Goal: Transaction & Acquisition: Purchase product/service

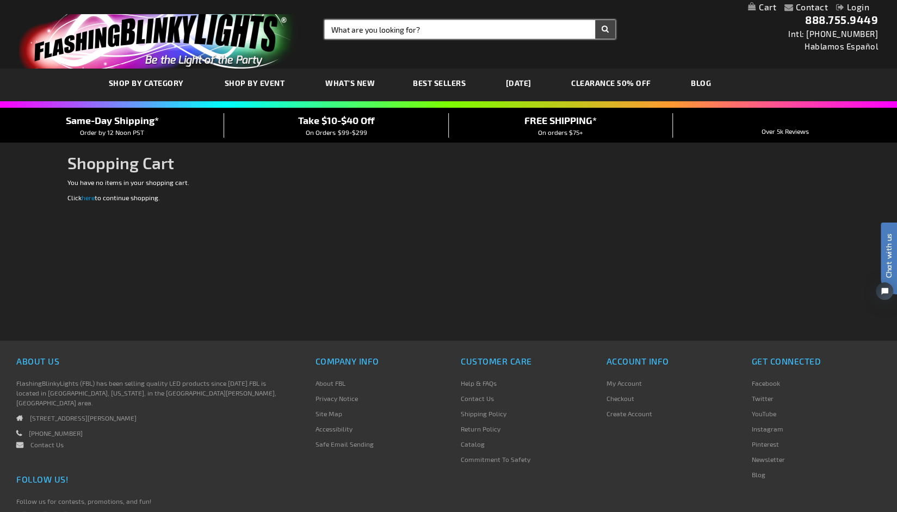
click at [380, 26] on input "Search" at bounding box center [470, 29] width 290 height 18
type input "tambourines"
click at [595, 20] on button "Search" at bounding box center [605, 29] width 20 height 18
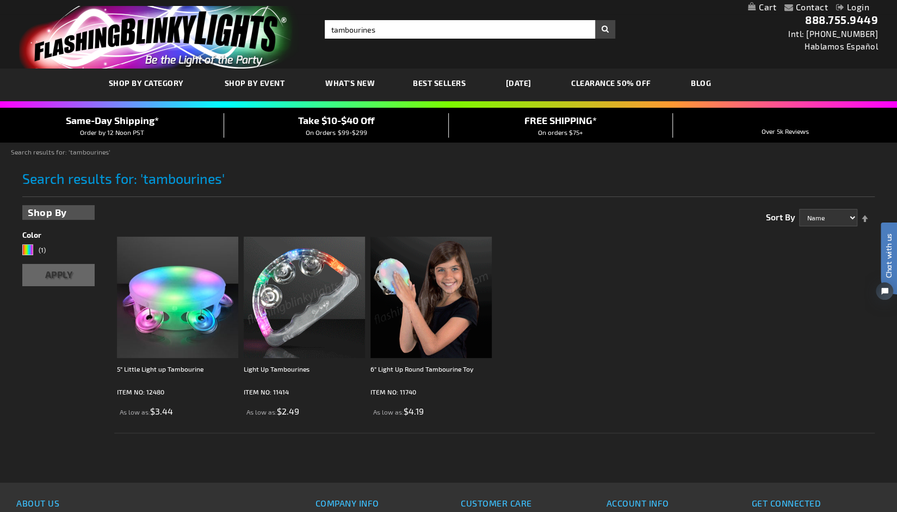
click at [332, 303] on img at bounding box center [304, 297] width 121 height 121
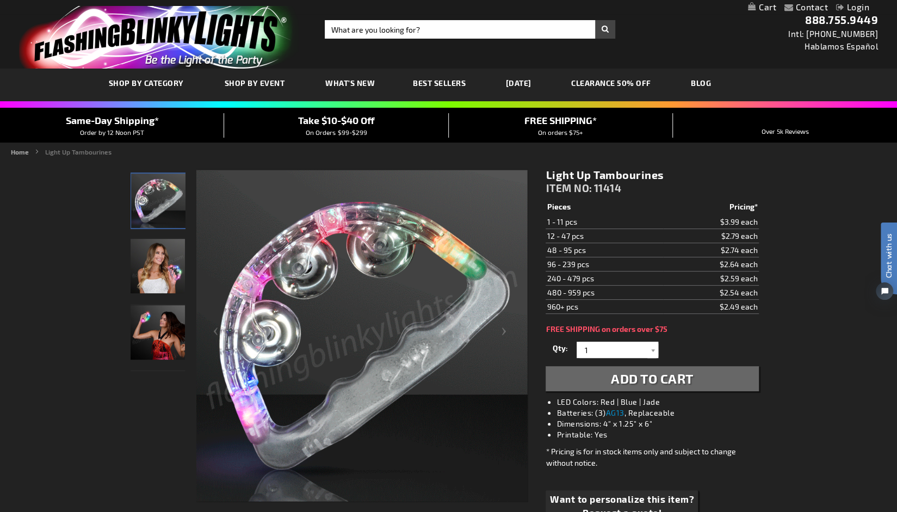
click at [832, 372] on div "Close dialog Get 10% Off Subscribe and save today Unlock Offer Submit" at bounding box center [448, 256] width 897 height 512
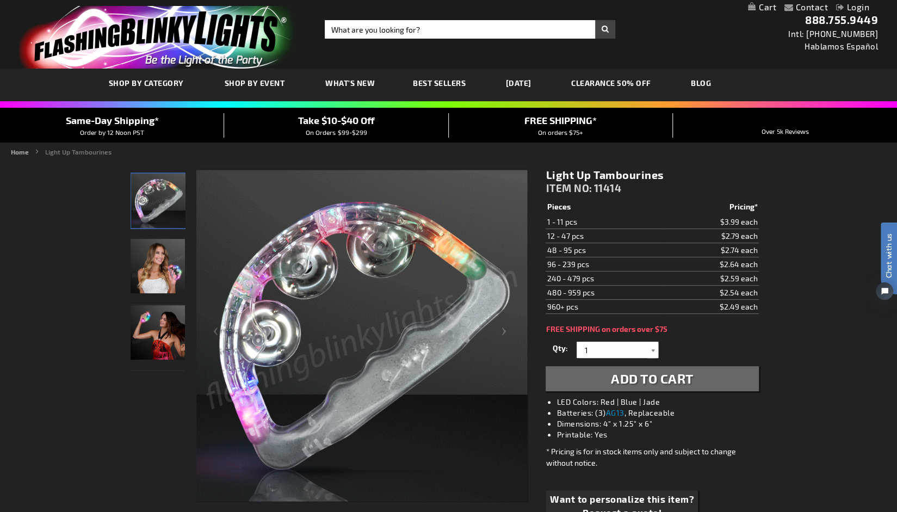
click at [651, 349] on div at bounding box center [652, 350] width 11 height 16
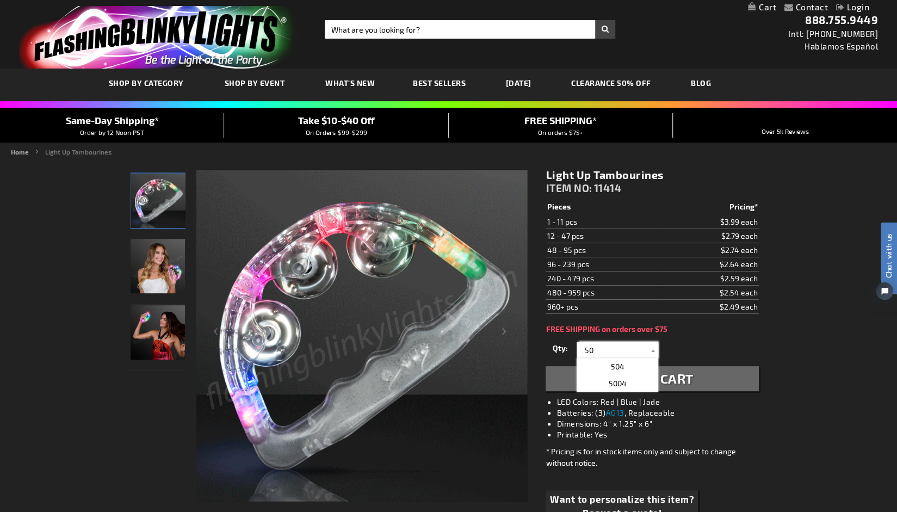
type input "50"
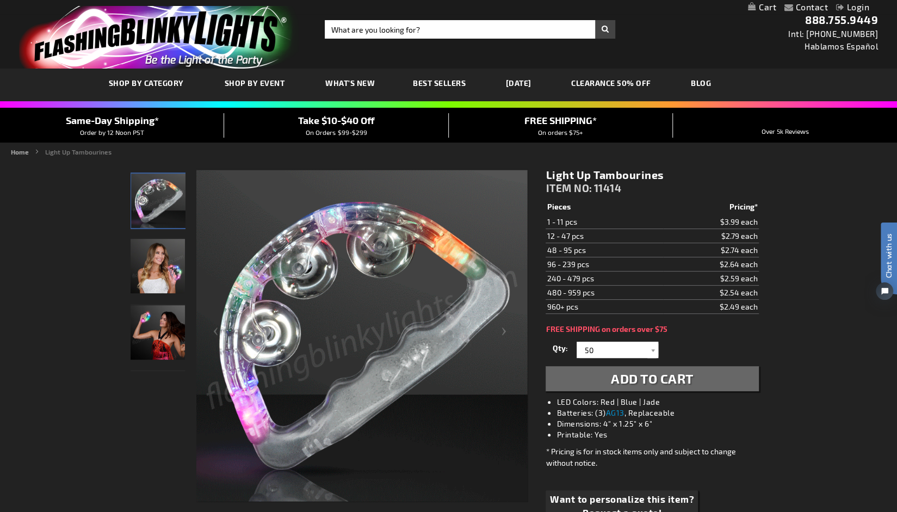
click at [728, 381] on button "Add to Cart" at bounding box center [652, 378] width 213 height 25
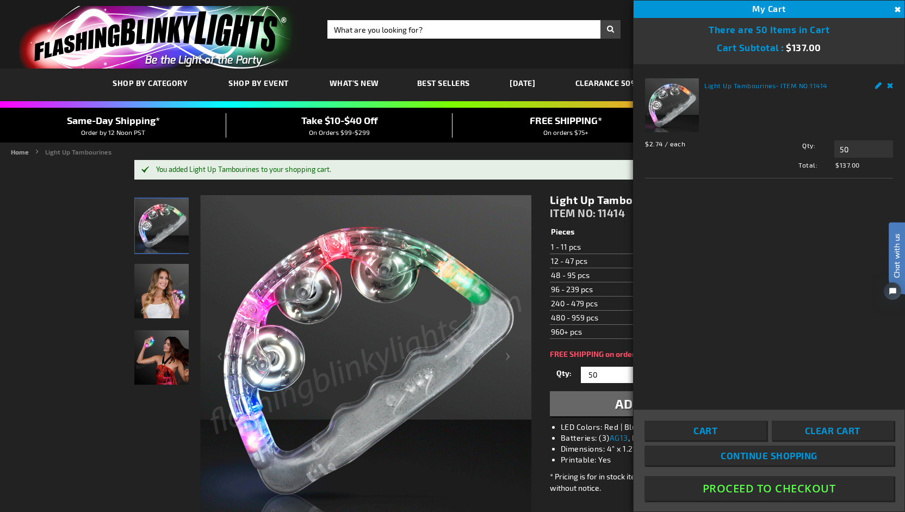
click at [425, 487] on img at bounding box center [365, 360] width 331 height 331
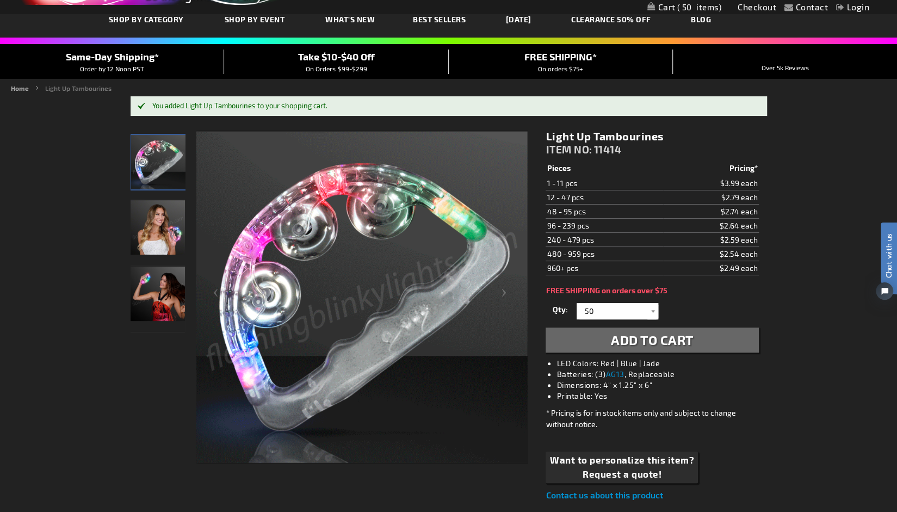
scroll to position [163, 0]
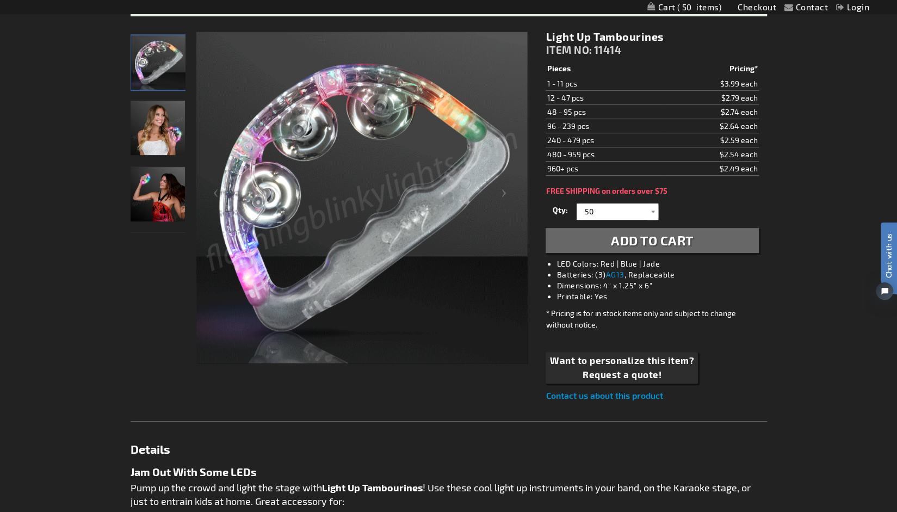
click at [668, 243] on span "Add to Cart" at bounding box center [652, 240] width 83 height 16
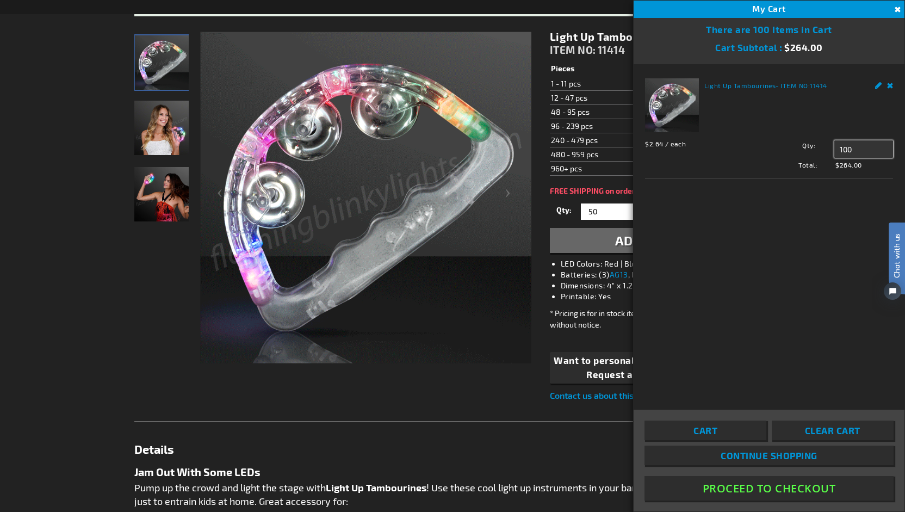
drag, startPoint x: 862, startPoint y: 151, endPoint x: 835, endPoint y: 151, distance: 27.2
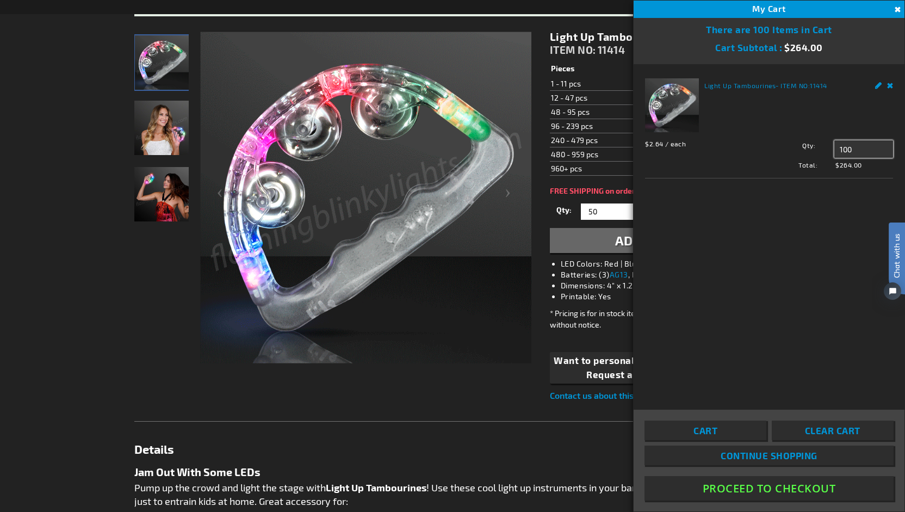
click at [835, 151] on input "100" at bounding box center [863, 148] width 59 height 17
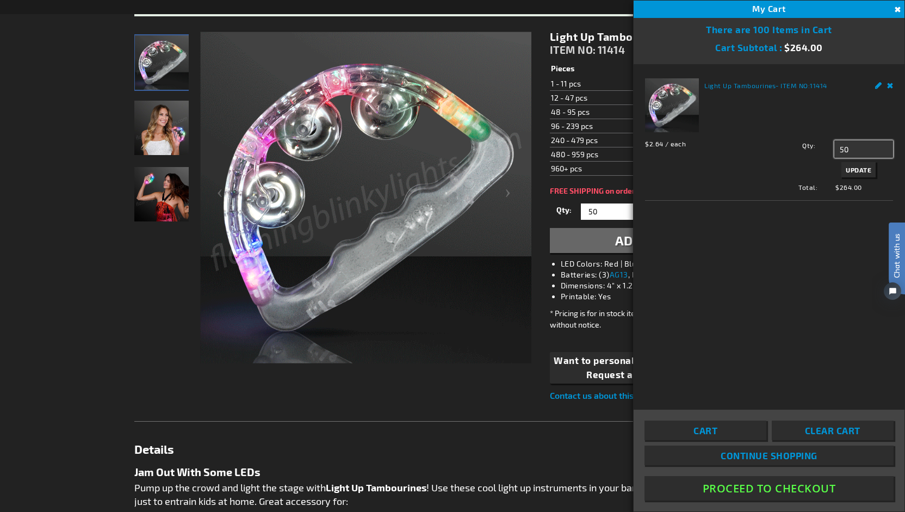
type input "50"
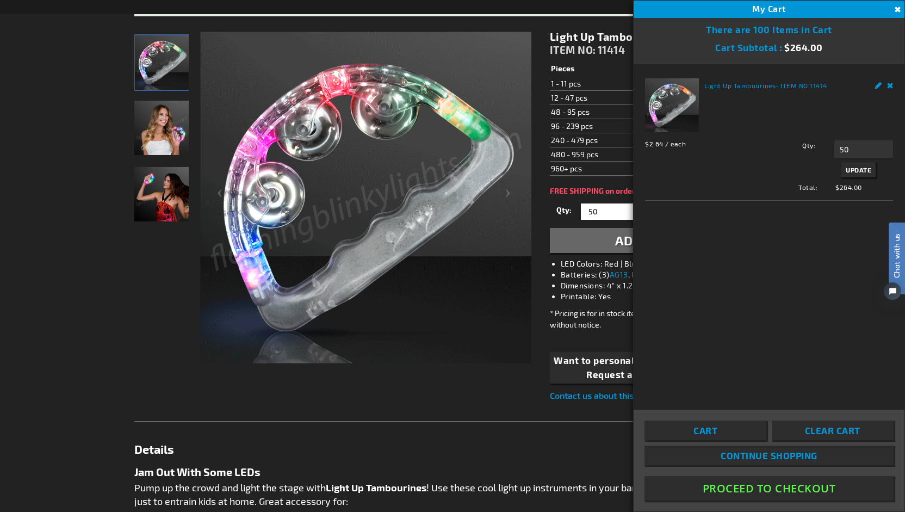
click html "Chat with us"
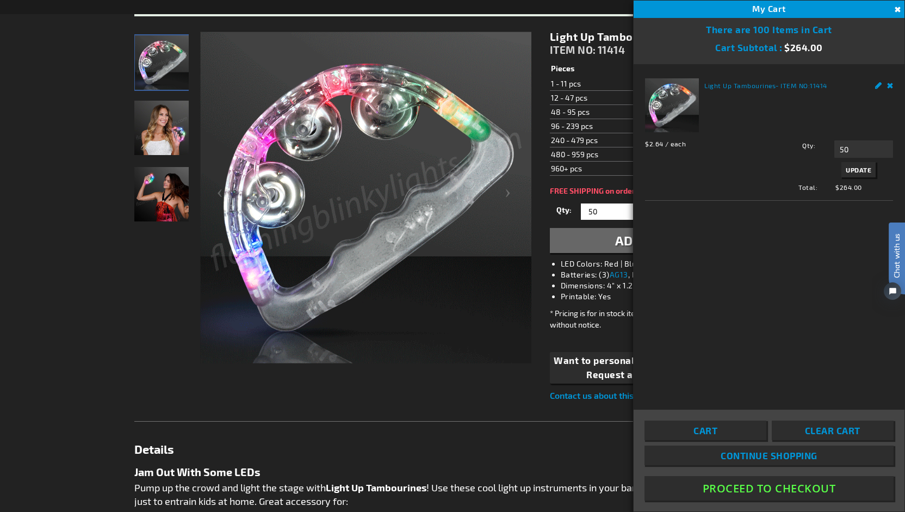
click at [860, 169] on span "Update" at bounding box center [859, 170] width 26 height 8
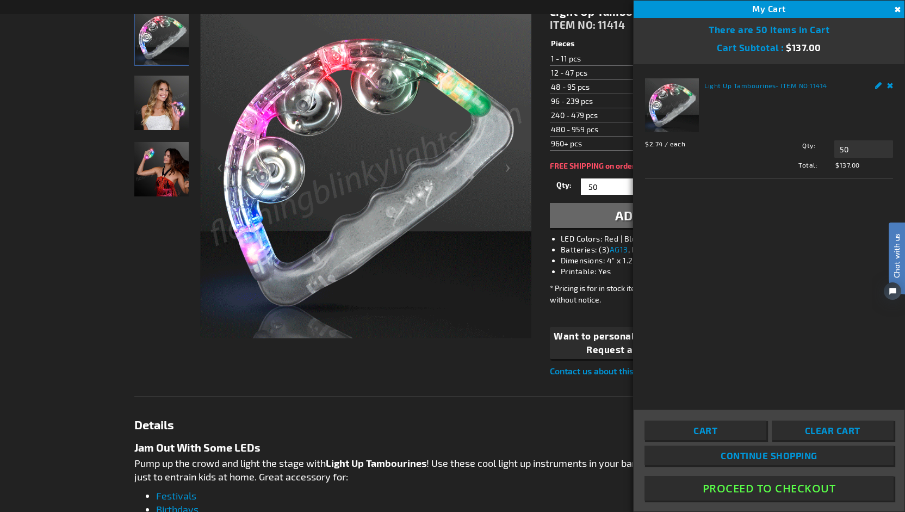
click at [755, 484] on button "Proceed To Checkout" at bounding box center [769, 488] width 249 height 24
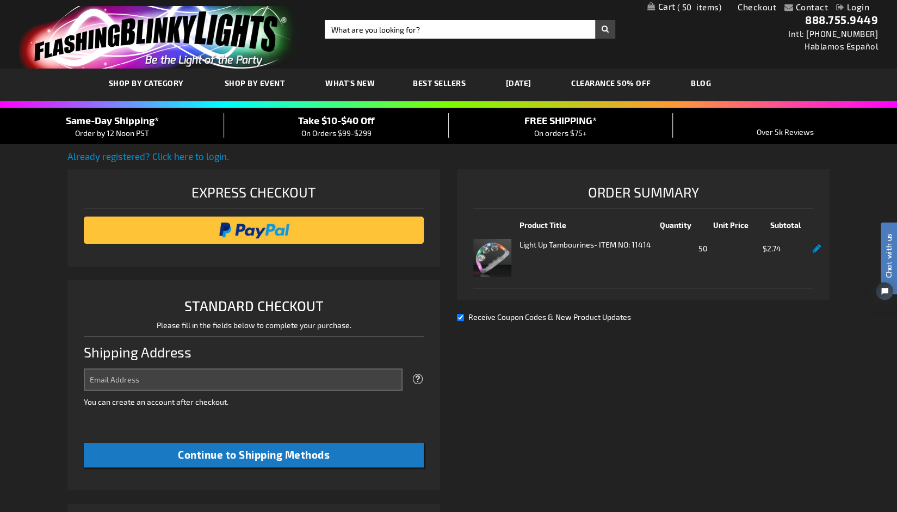
select select "US"
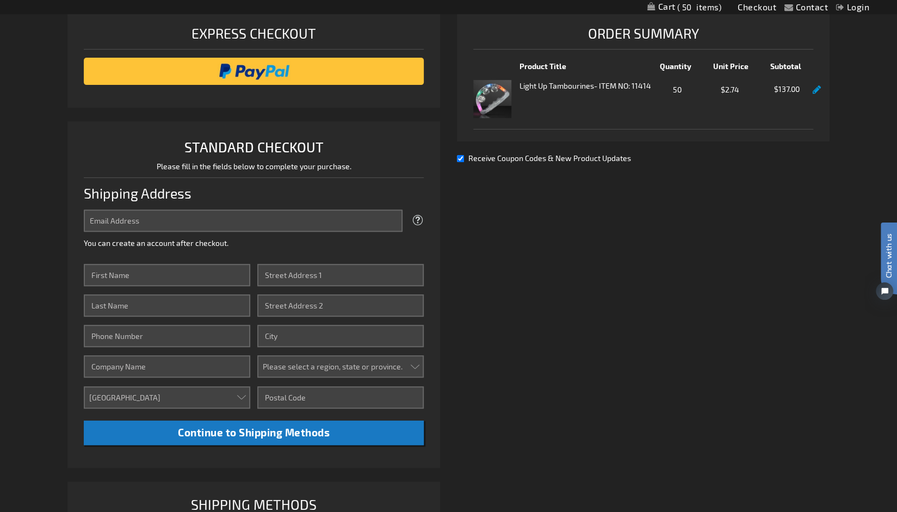
scroll to position [163, 0]
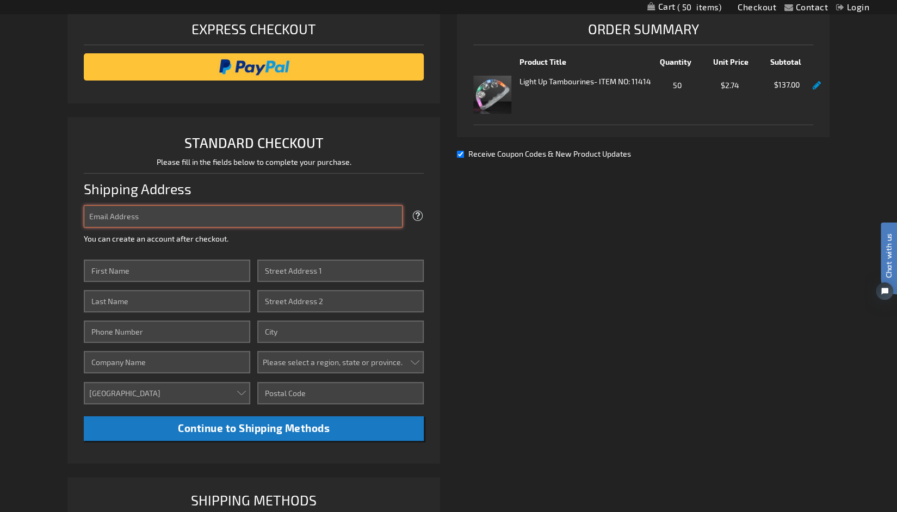
click at [262, 215] on input "Email Address" at bounding box center [243, 216] width 319 height 22
type input "amyherbert289@gmail.com"
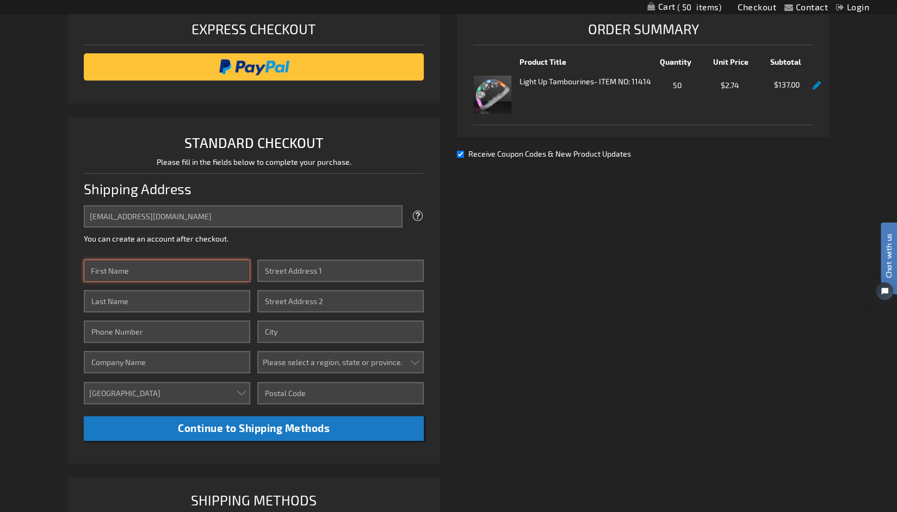
click at [206, 274] on input "First Name" at bounding box center [167, 270] width 167 height 22
type input "Amy"
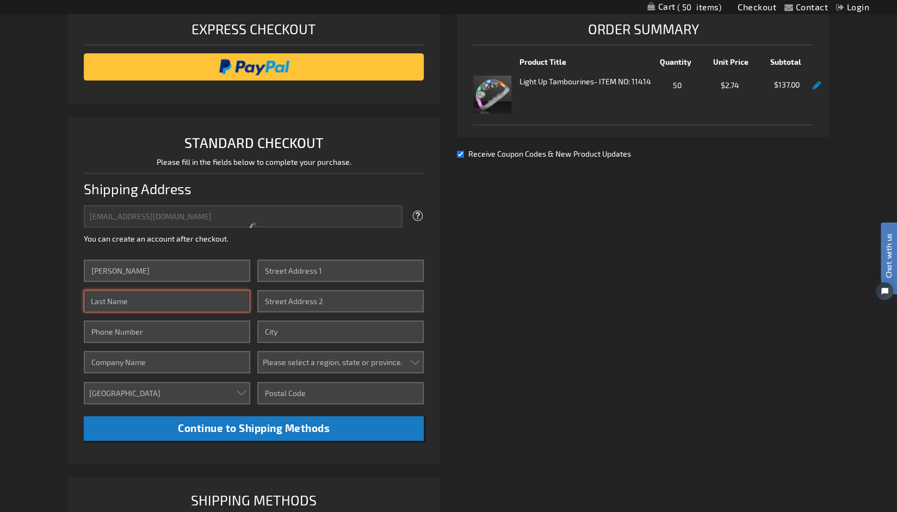
type input "Herbert"
type input "6155045633"
type input "4508 Shys Hill Road"
type input "NASHVILLE"
select select "56"
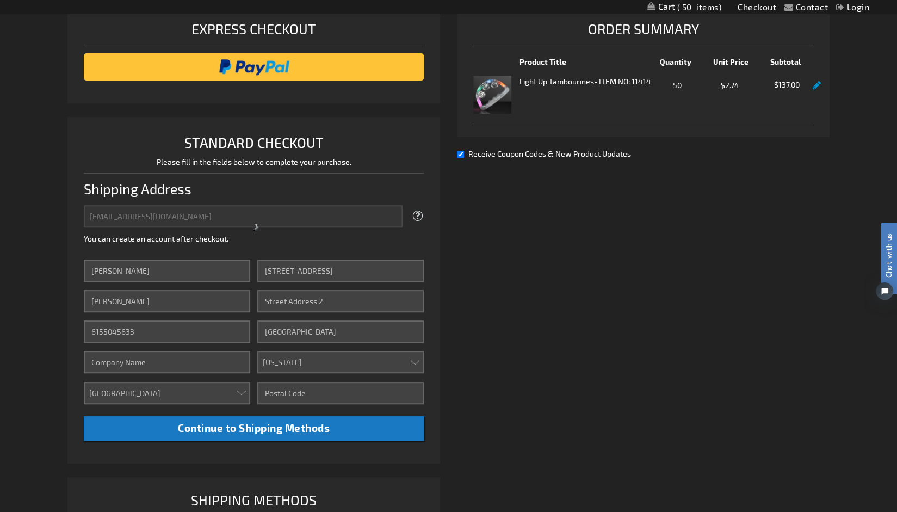
type input "37215-3907"
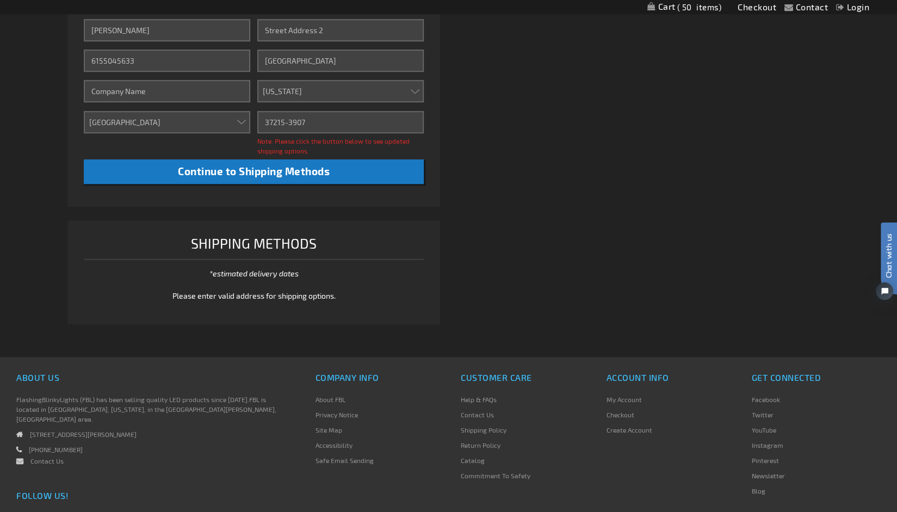
scroll to position [435, 0]
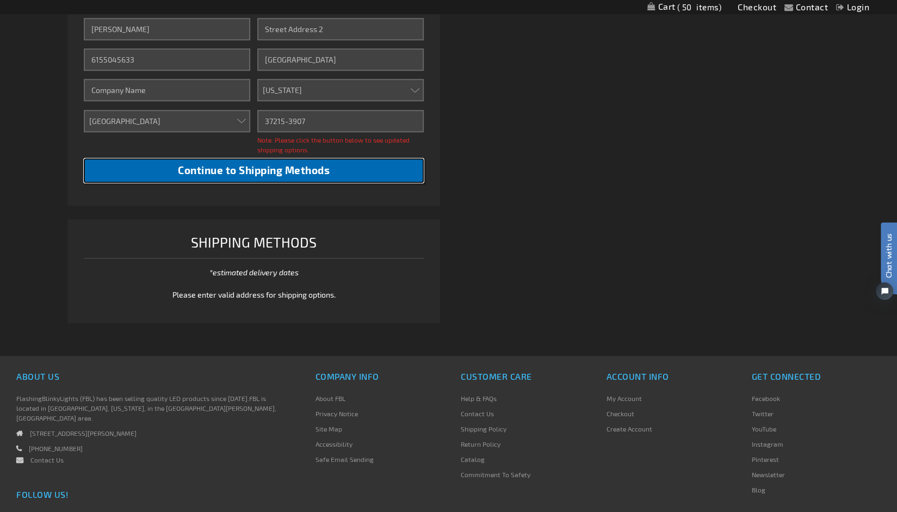
click at [302, 170] on span "Continue to Shipping Methods" at bounding box center [254, 170] width 152 height 13
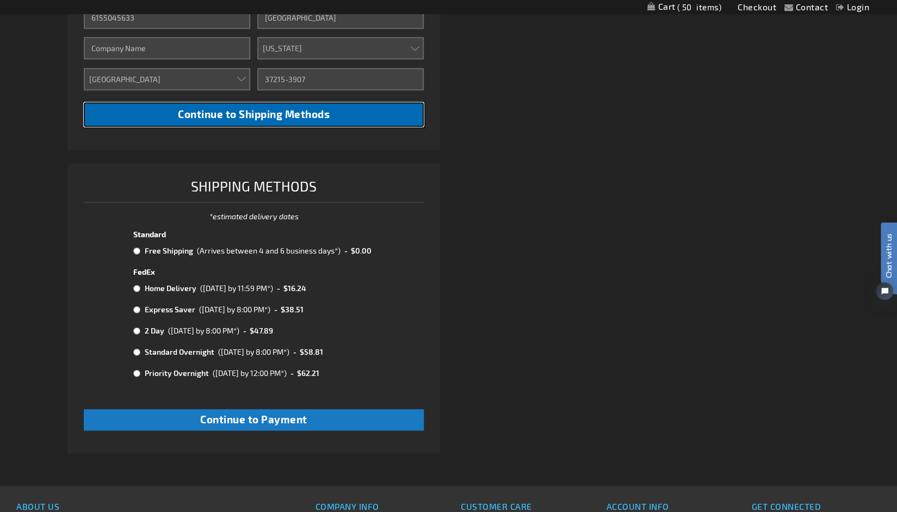
scroll to position [490, 0]
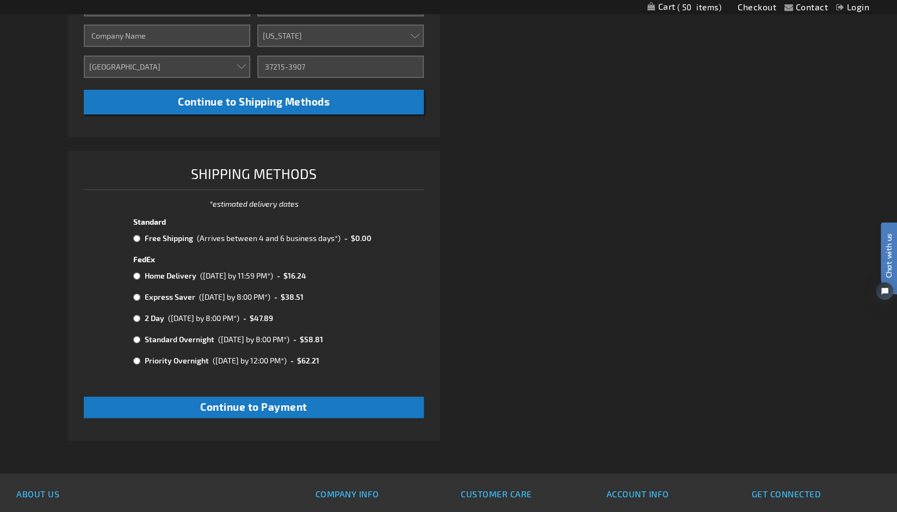
click at [134, 236] on input "radio" at bounding box center [136, 238] width 7 height 9
radio input "true"
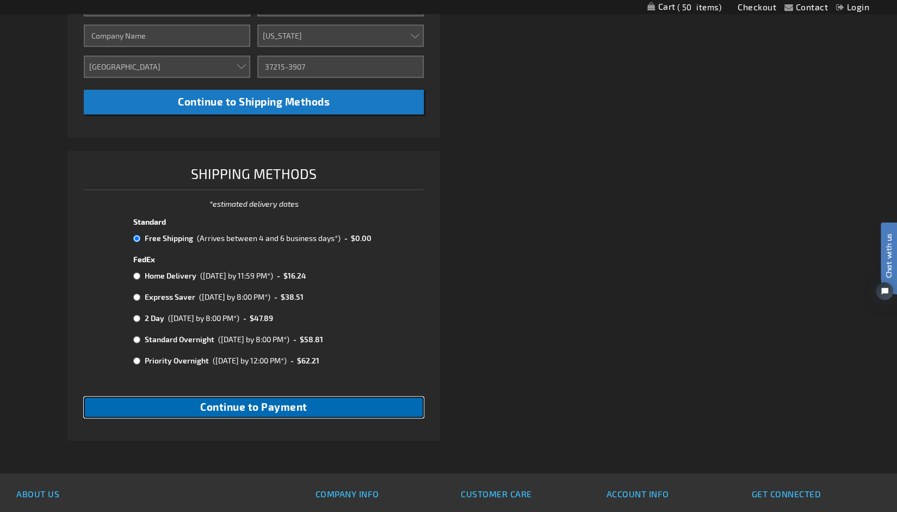
click at [267, 408] on span "Continue to Payment" at bounding box center [253, 406] width 107 height 13
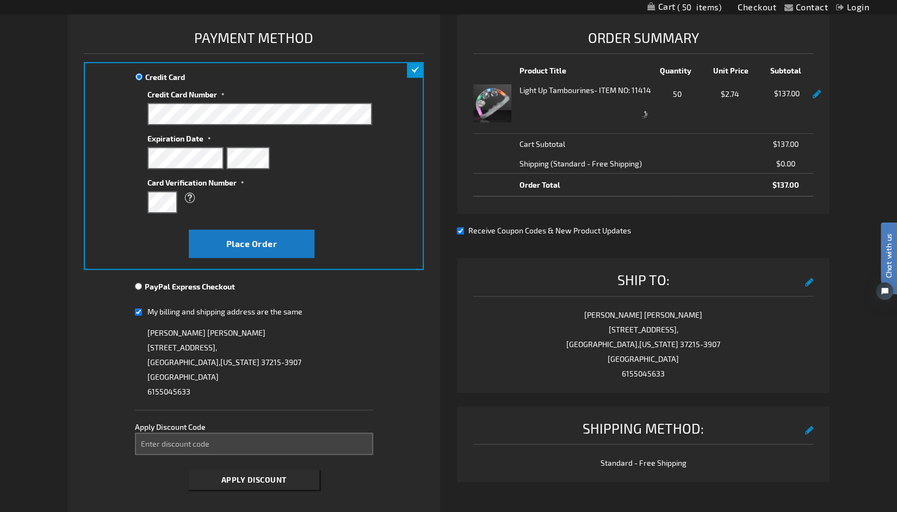
scroll to position [272, 0]
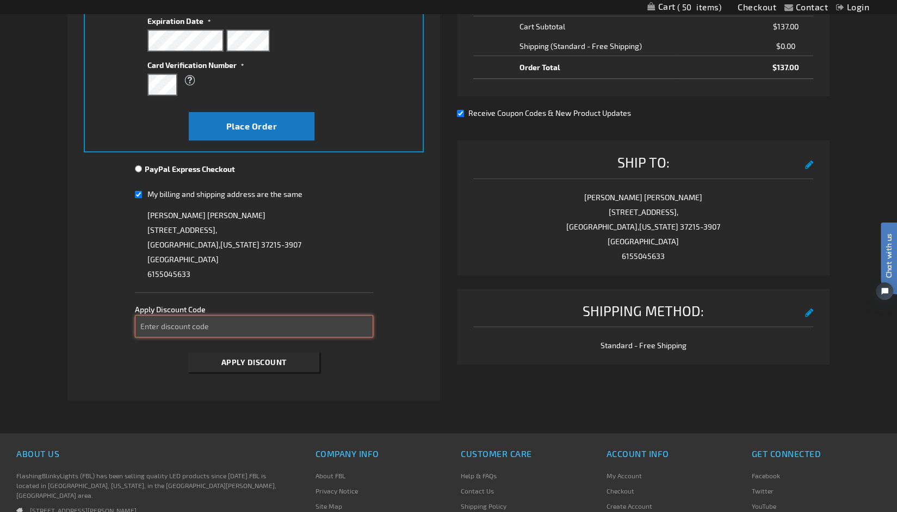
click at [295, 332] on input "Enter discount code" at bounding box center [254, 326] width 238 height 22
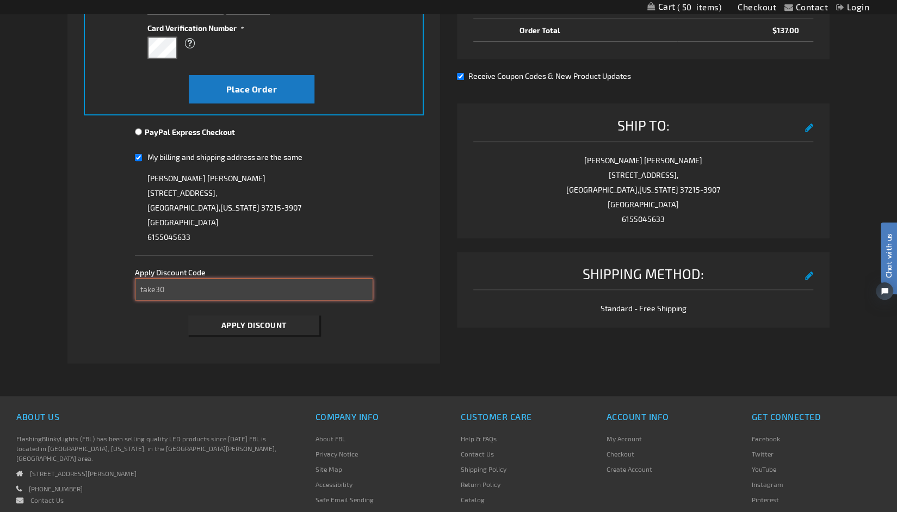
scroll to position [326, 0]
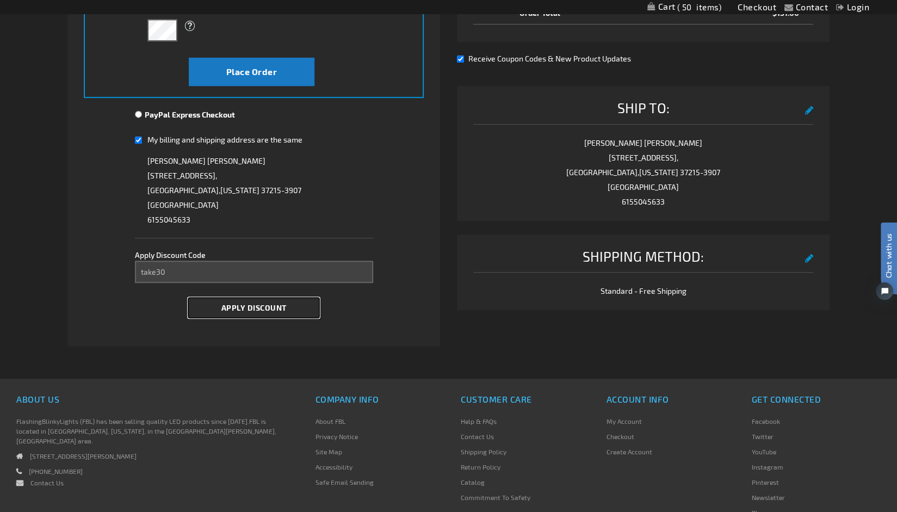
click at [250, 312] on button "Apply Discount" at bounding box center [253, 308] width 131 height 20
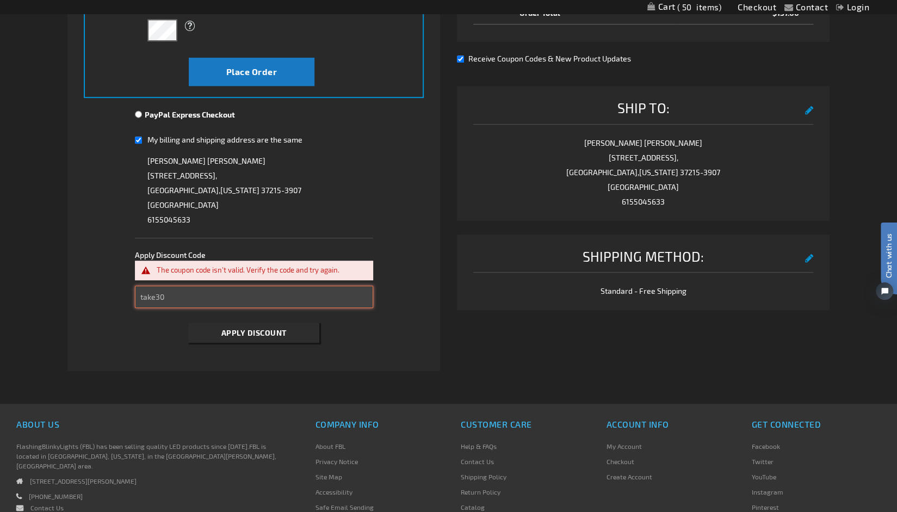
click at [196, 290] on input "take30" at bounding box center [254, 297] width 238 height 22
type input "take20"
click at [231, 331] on span "Apply Discount" at bounding box center [253, 332] width 65 height 9
click at [187, 295] on input "take20" at bounding box center [254, 297] width 238 height 22
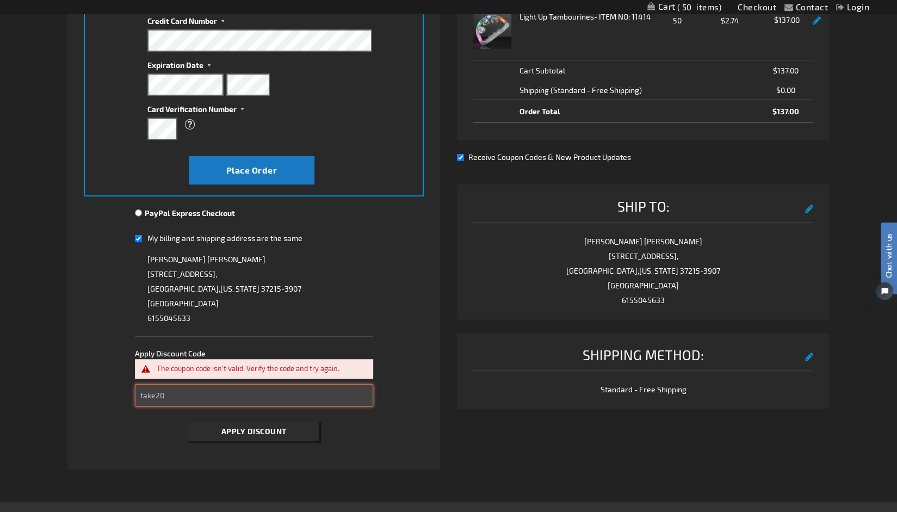
scroll to position [163, 0]
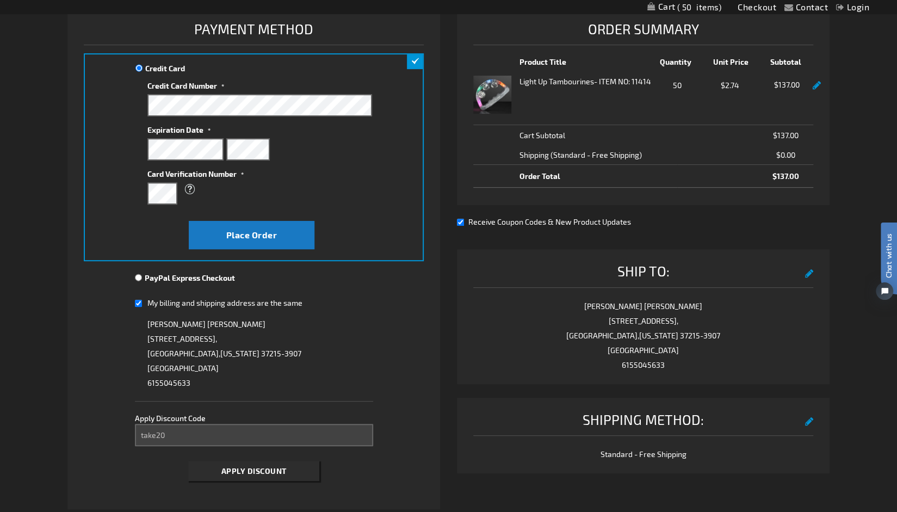
click at [815, 85] on link at bounding box center [817, 85] width 8 height 9
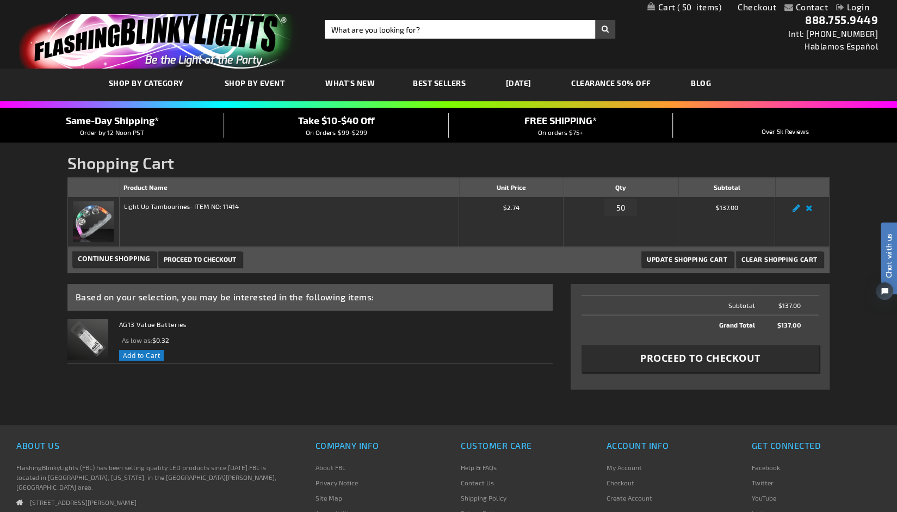
click at [794, 211] on link "Edit" at bounding box center [795, 211] width 13 height 0
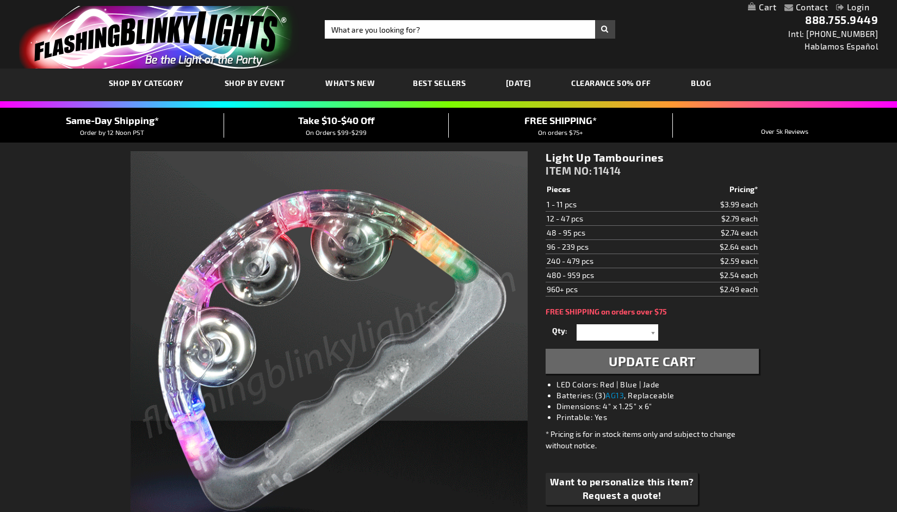
select select
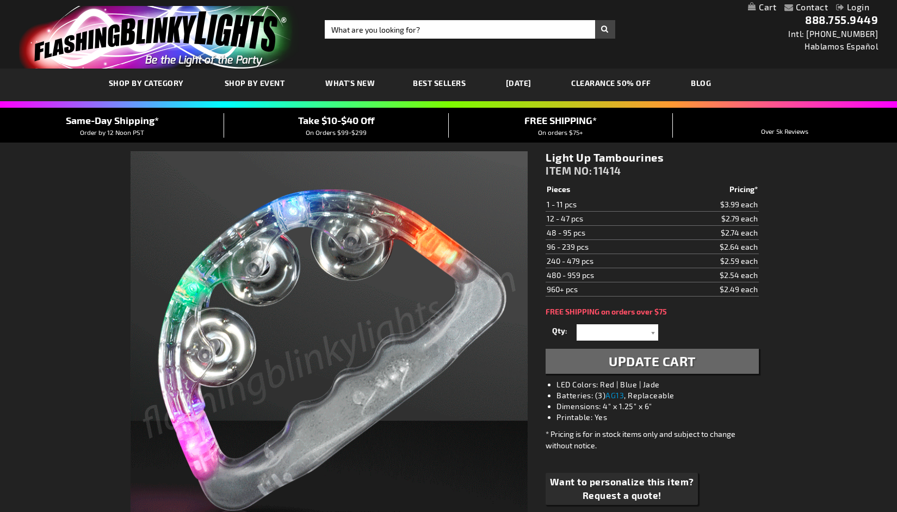
click at [650, 330] on div at bounding box center [652, 332] width 11 height 16
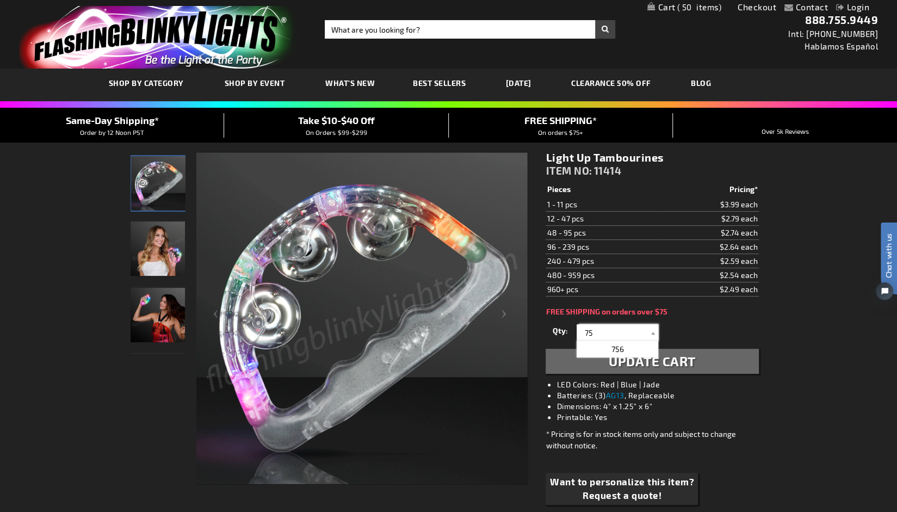
type input "75"
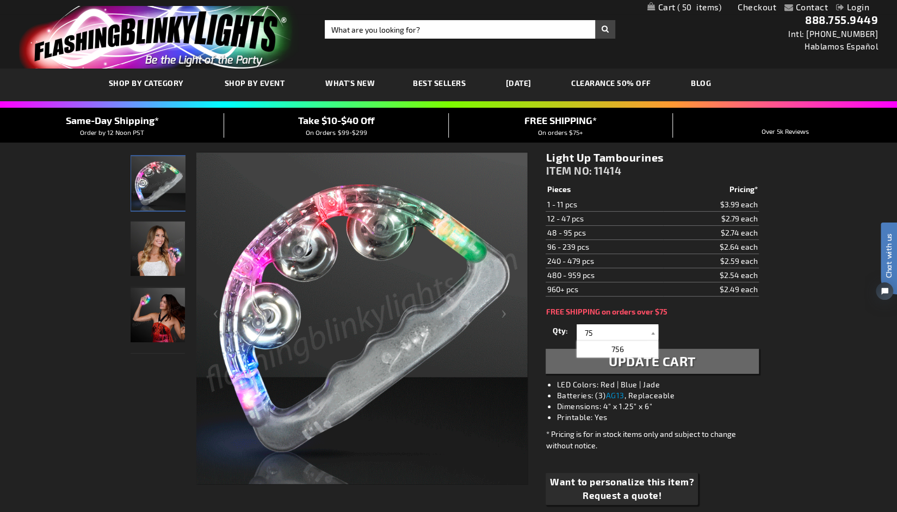
click at [680, 364] on span "Update Cart" at bounding box center [652, 361] width 87 height 16
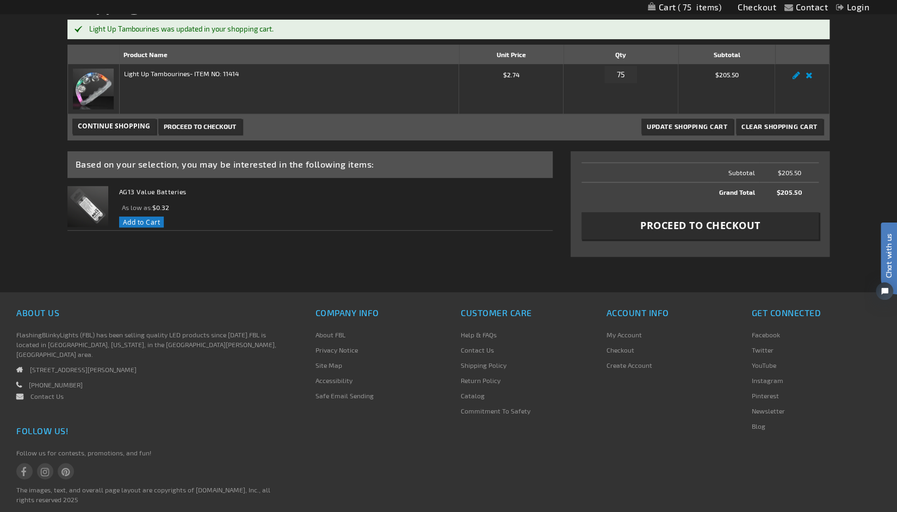
scroll to position [163, 0]
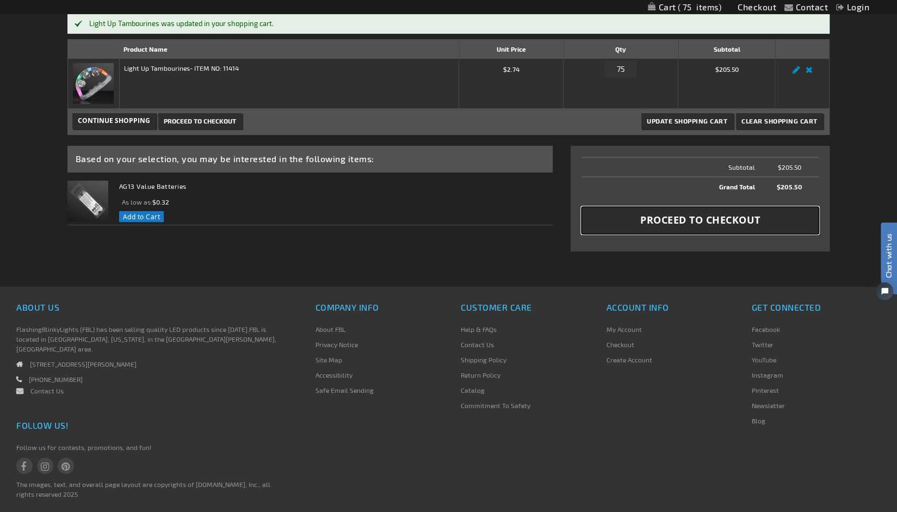
click at [704, 218] on span "Proceed to Checkout" at bounding box center [700, 220] width 120 height 14
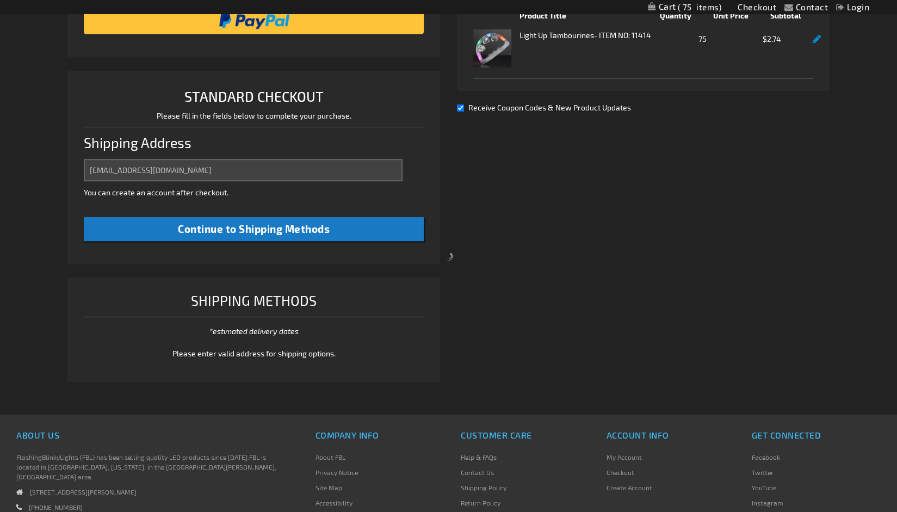
select select "US"
select select "56"
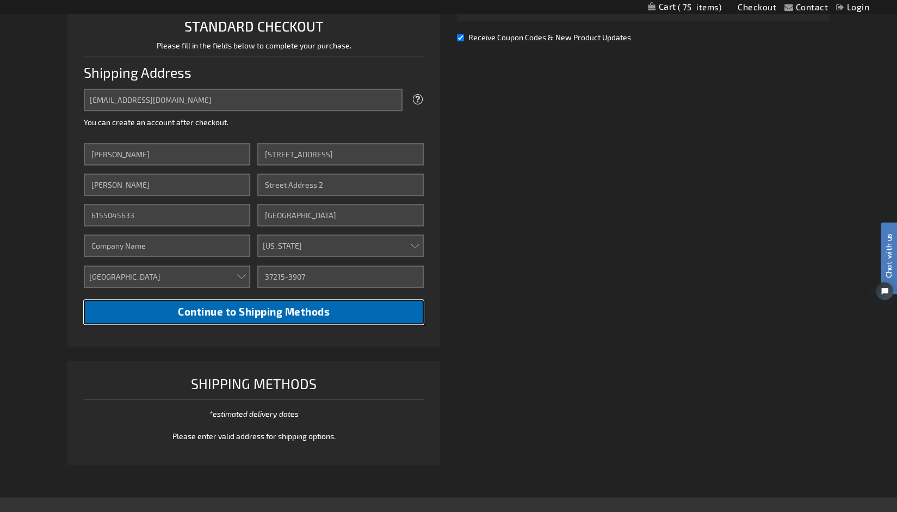
click at [361, 312] on button "Continue to Shipping Methods" at bounding box center [254, 312] width 340 height 24
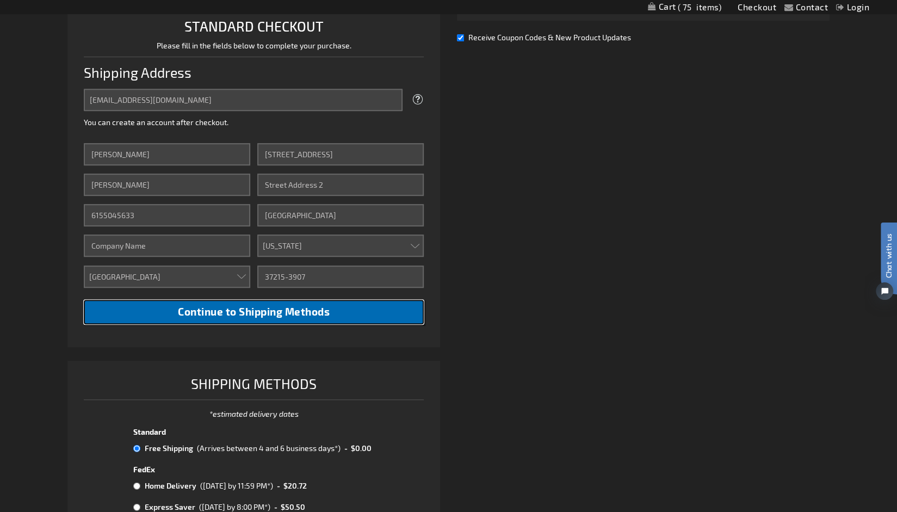
scroll to position [497, 0]
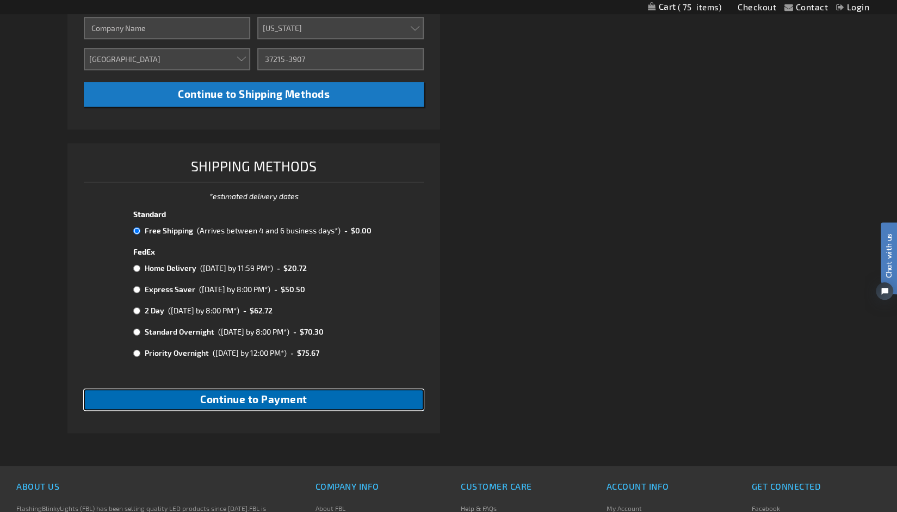
click at [324, 397] on button "Continue to Payment" at bounding box center [254, 399] width 340 height 21
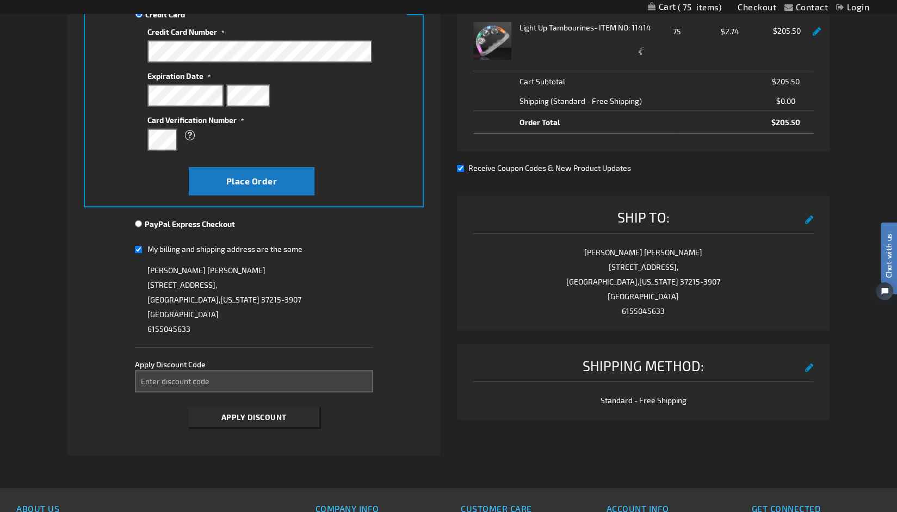
scroll to position [218, 0]
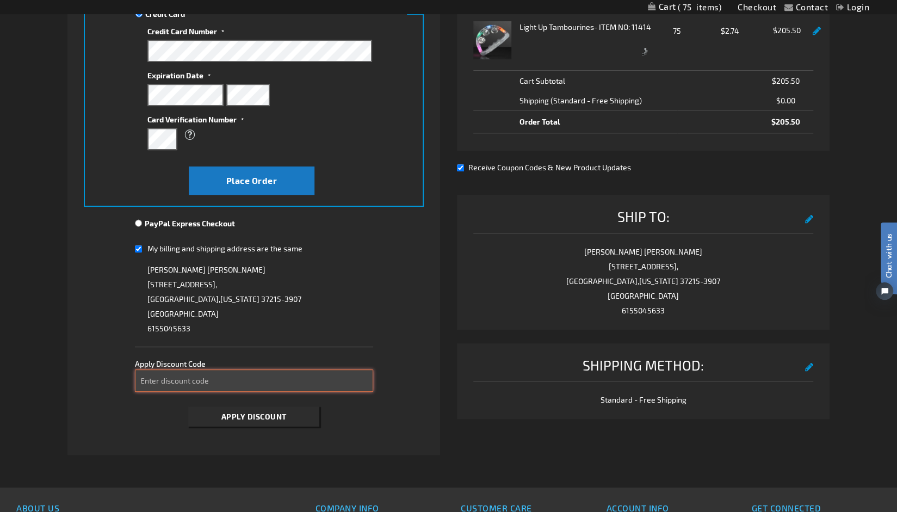
click at [326, 372] on input "Enter discount code" at bounding box center [254, 380] width 238 height 22
type input "take20"
click at [251, 420] on span "Apply Discount" at bounding box center [253, 416] width 65 height 9
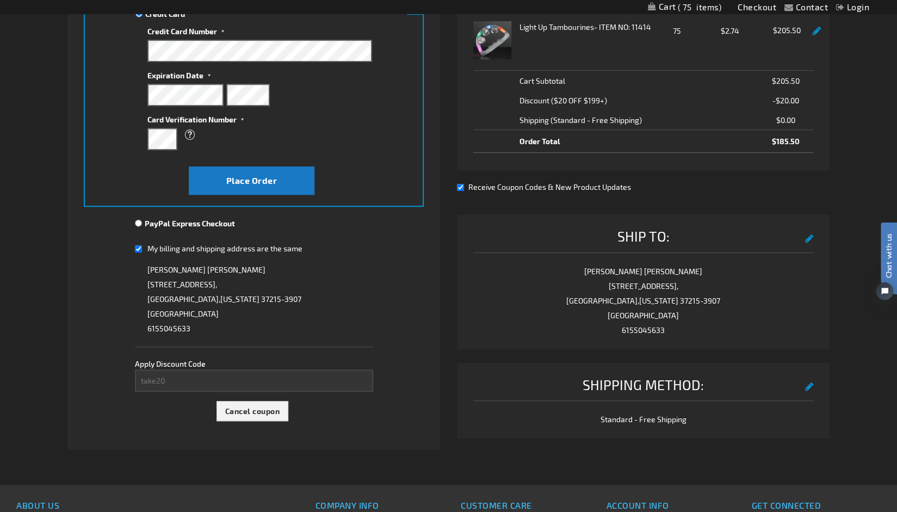
click at [368, 263] on div "Amy Herbert 4508 Shys Hill Road, NASHVILLE , Tennessee 37215-3907 United States…" at bounding box center [254, 298] width 238 height 73
click at [302, 182] on button "Place Order" at bounding box center [252, 180] width 126 height 28
